Goal: Information Seeking & Learning: Check status

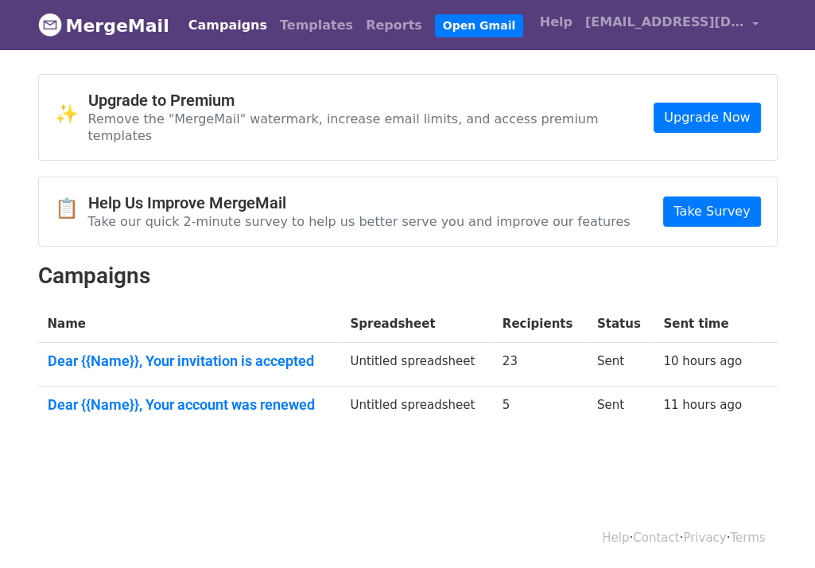
click at [207, 21] on link "Campaigns" at bounding box center [227, 26] width 91 height 32
click at [220, 352] on link "Dear {{Name}}, Your invitation is accepted" at bounding box center [190, 361] width 284 height 18
click at [251, 396] on link "Dear {{Name}}, Your account was renewed" at bounding box center [190, 405] width 284 height 18
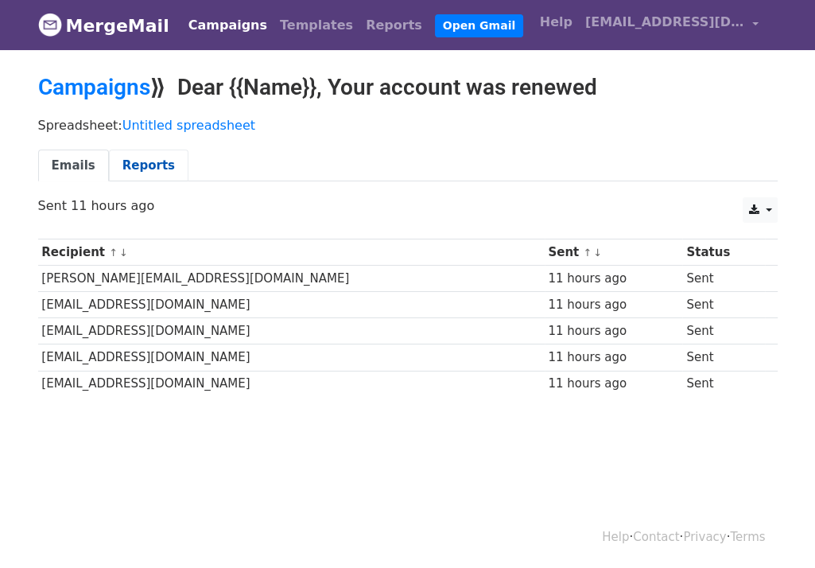
click at [129, 160] on link "Reports" at bounding box center [149, 166] width 80 height 33
